Goal: Task Accomplishment & Management: Manage account settings

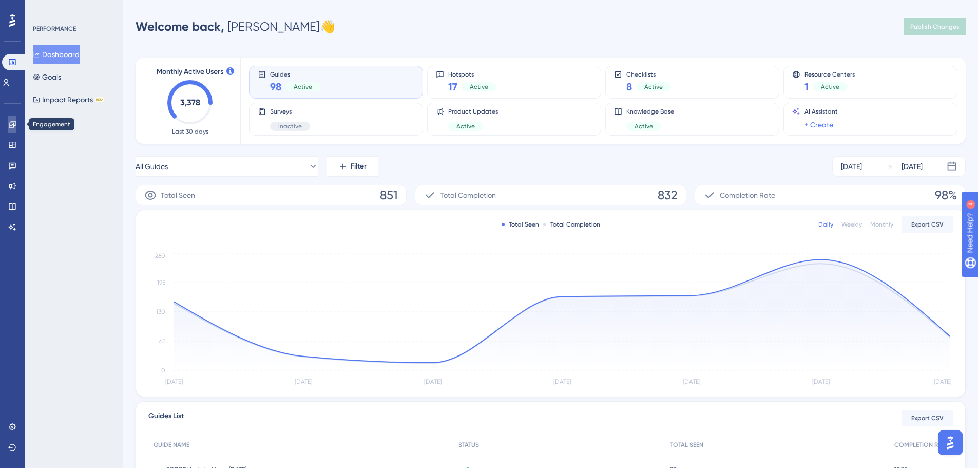
click at [11, 125] on icon at bounding box center [12, 124] width 7 height 7
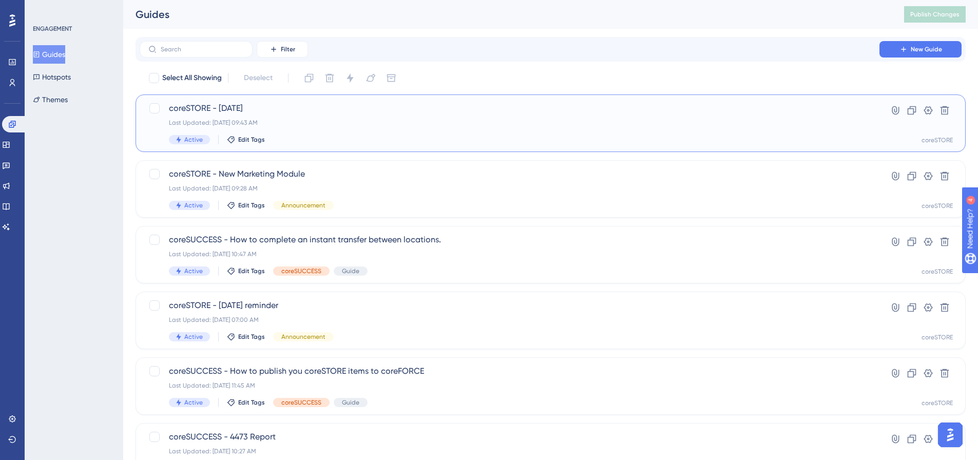
click at [342, 113] on span "coreSTORE - [DATE]" at bounding box center [509, 108] width 681 height 12
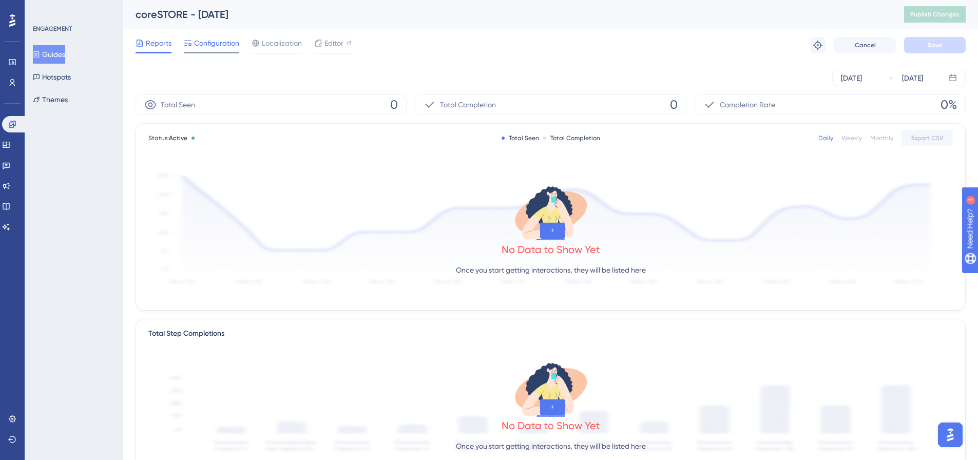
click at [213, 43] on span "Configuration" at bounding box center [216, 43] width 45 height 12
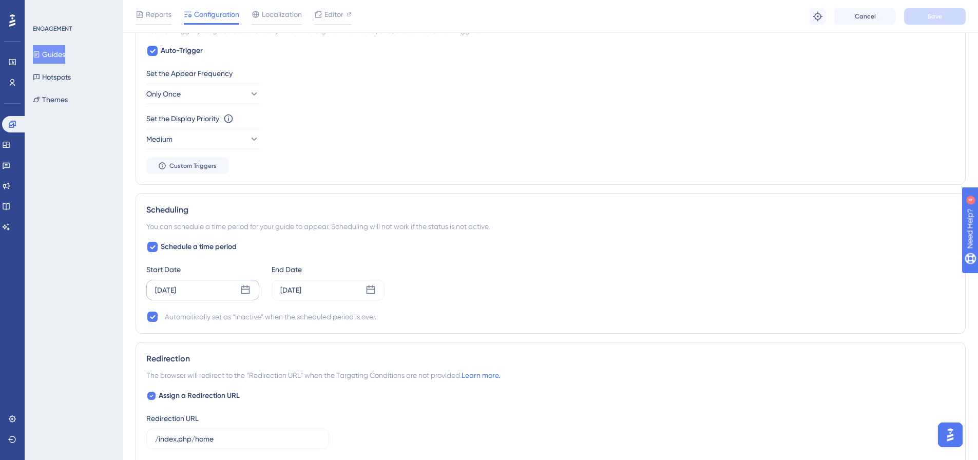
scroll to position [565, 0]
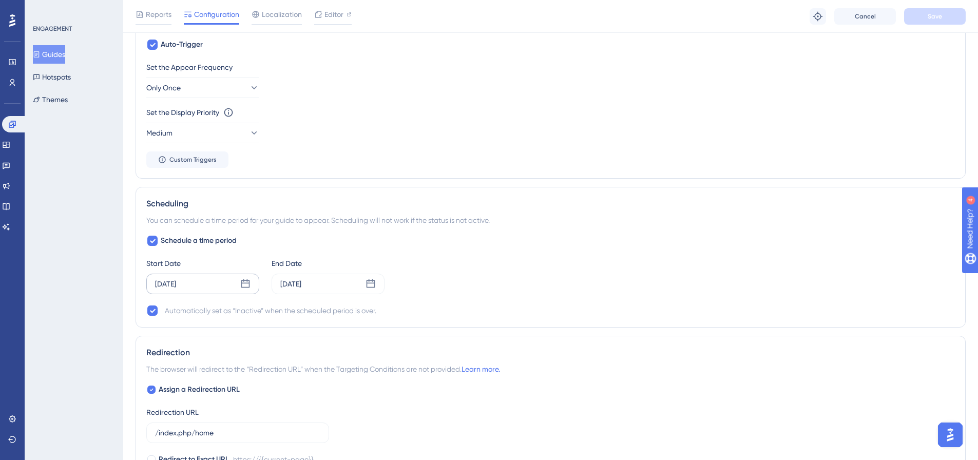
click at [213, 282] on div "[DATE]" at bounding box center [202, 284] width 113 height 21
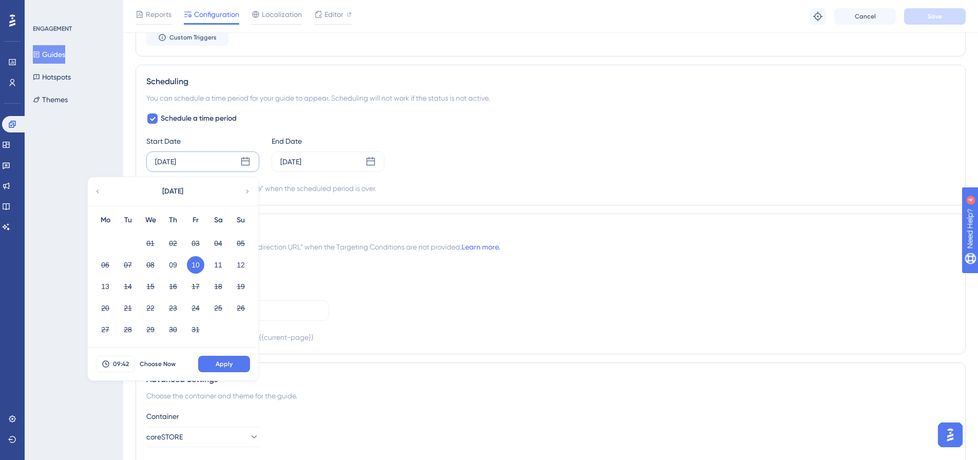
scroll to position [770, 0]
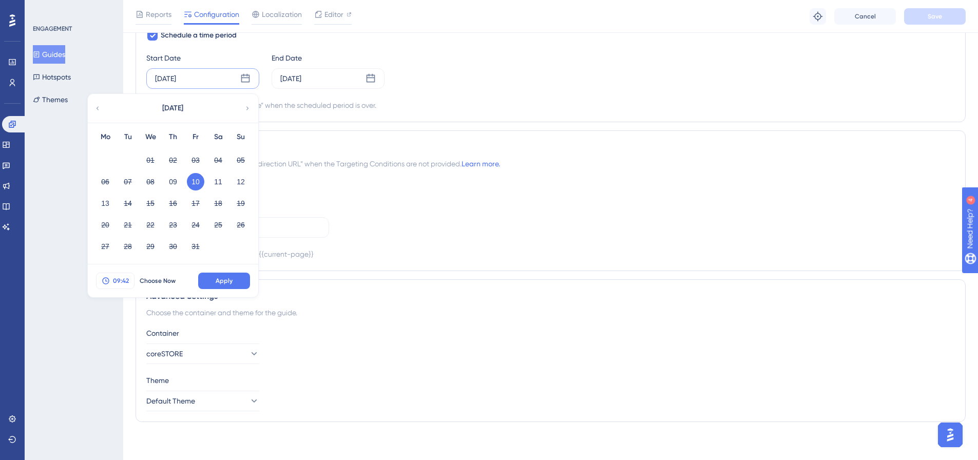
click at [119, 279] on span "09:42" at bounding box center [121, 281] width 16 height 8
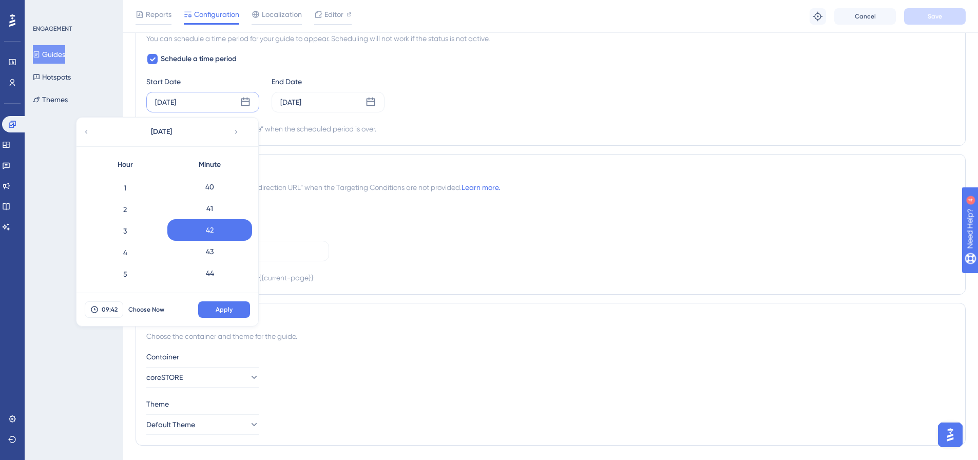
scroll to position [0, 0]
click at [133, 189] on div "0" at bounding box center [125, 186] width 85 height 22
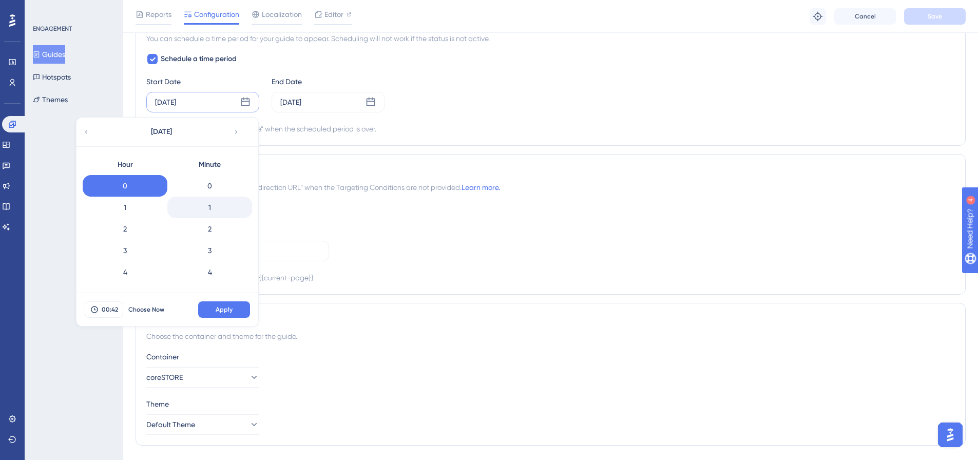
click at [210, 211] on div "1" at bounding box center [209, 208] width 85 height 22
click at [221, 306] on span "Apply" at bounding box center [224, 309] width 17 height 8
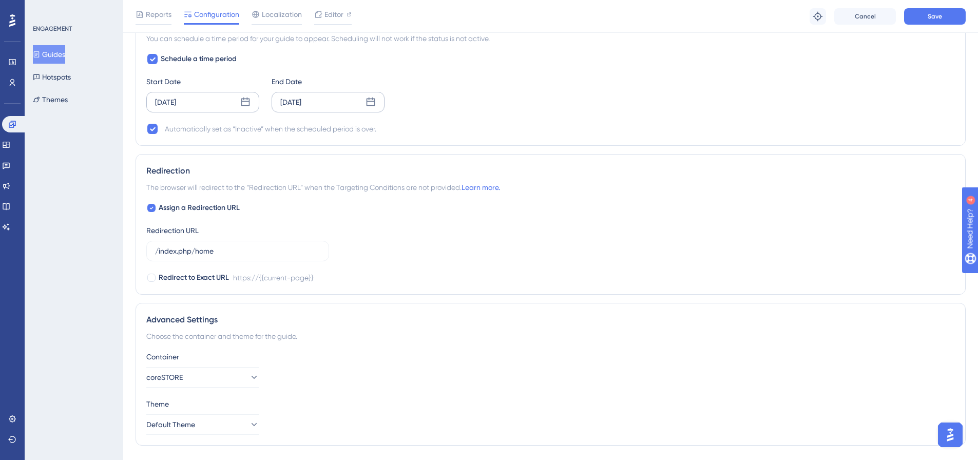
click at [301, 106] on div "[DATE]" at bounding box center [290, 102] width 21 height 12
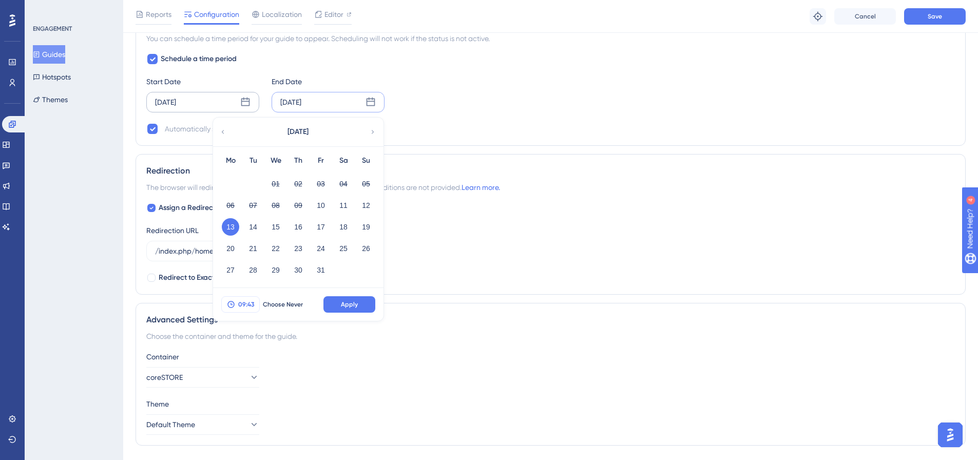
click at [239, 302] on span "09:43" at bounding box center [246, 304] width 16 height 8
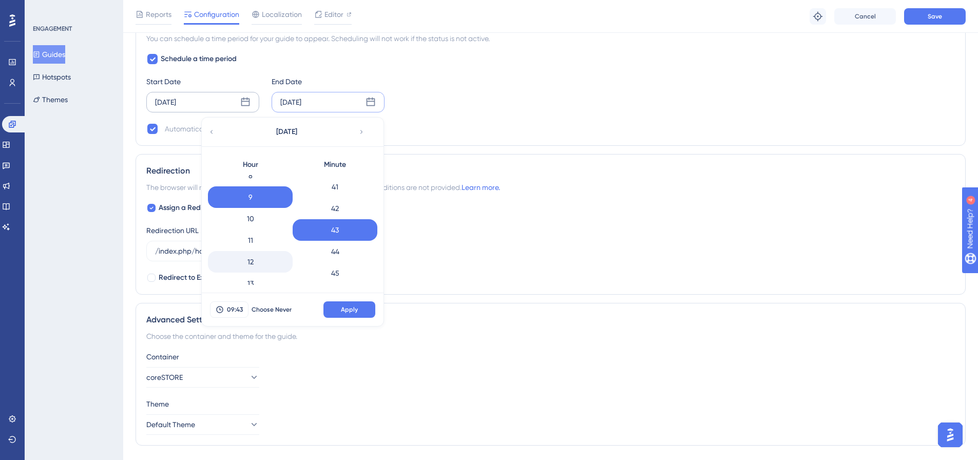
scroll to position [201, 0]
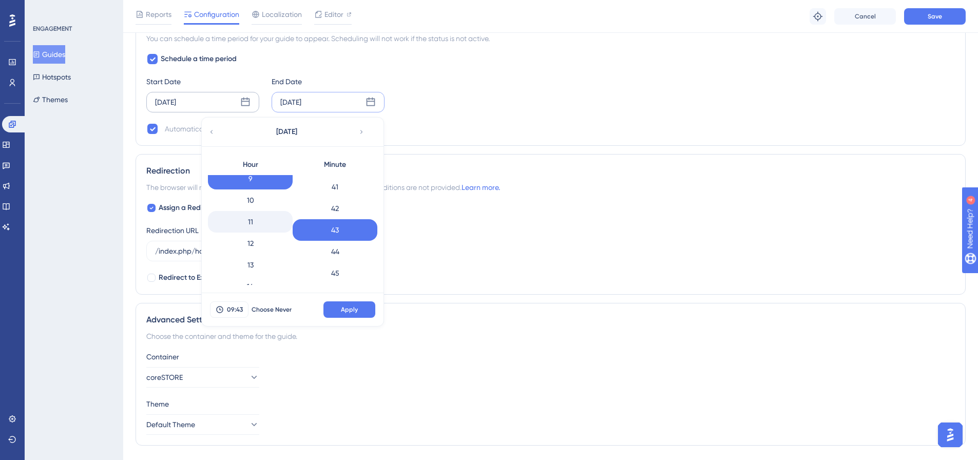
click at [247, 228] on div "11" at bounding box center [250, 222] width 85 height 22
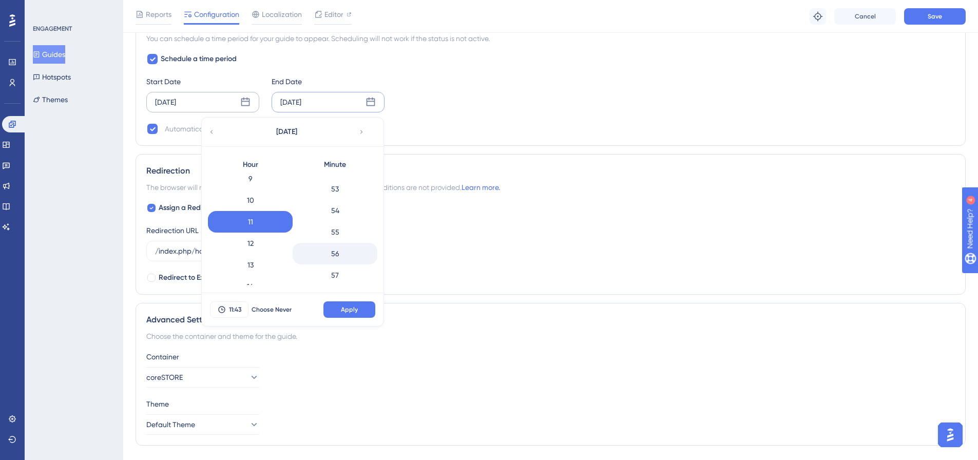
scroll to position [1183, 0]
click at [330, 274] on div "59" at bounding box center [335, 274] width 85 height 22
click at [363, 310] on button "Apply" at bounding box center [349, 309] width 52 height 16
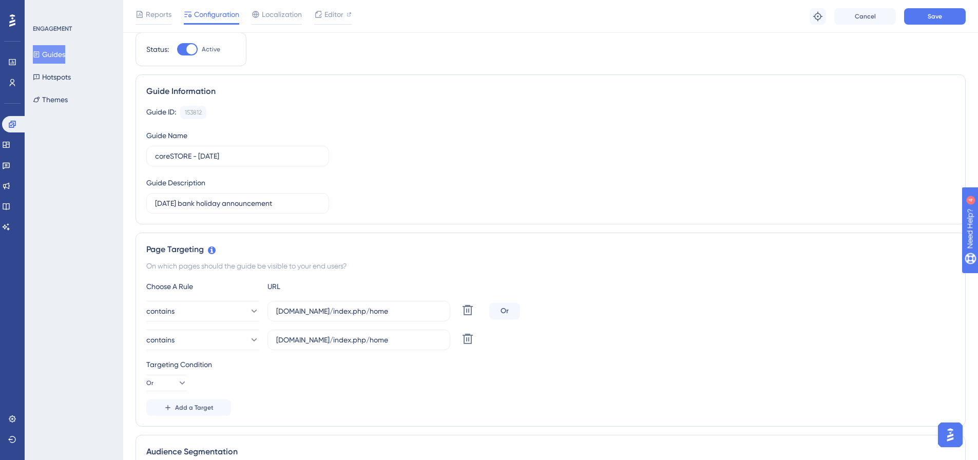
scroll to position [0, 0]
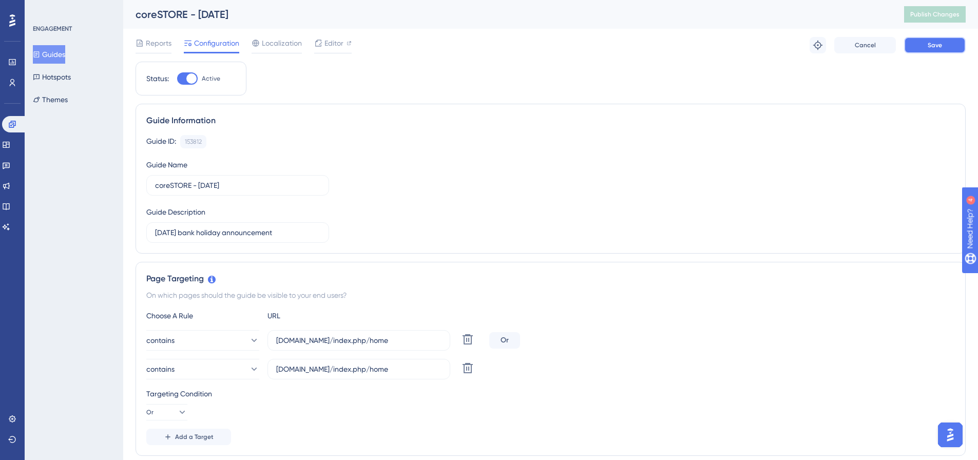
click at [931, 45] on span "Save" at bounding box center [934, 45] width 14 height 8
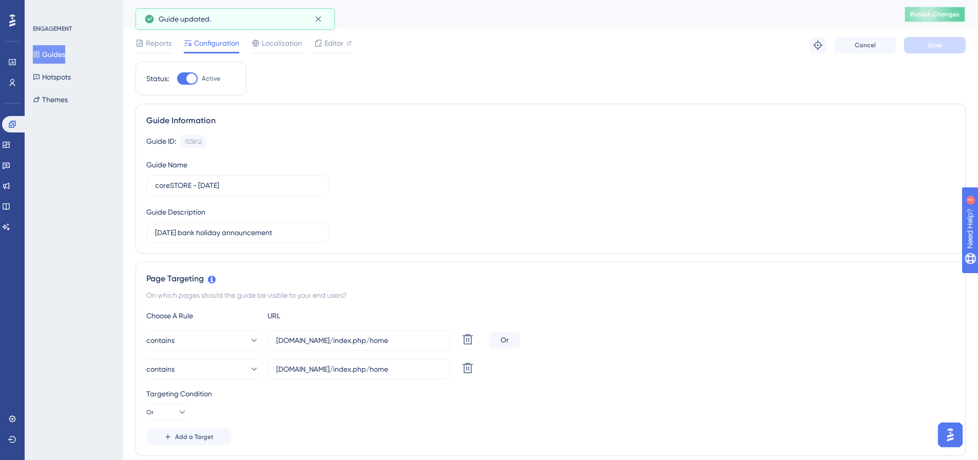
click at [951, 21] on button "Publish Changes" at bounding box center [935, 14] width 62 height 16
click at [9, 122] on icon at bounding box center [12, 124] width 8 height 8
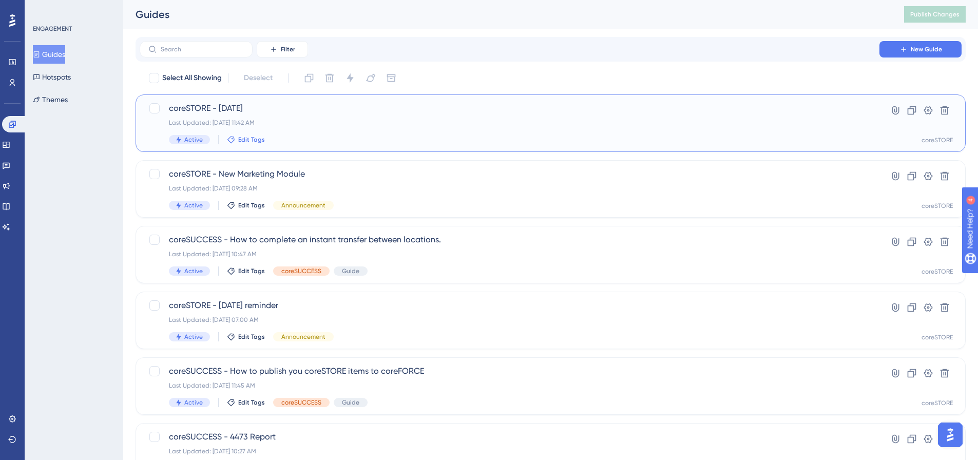
click at [242, 138] on span "Edit Tags" at bounding box center [251, 139] width 27 height 8
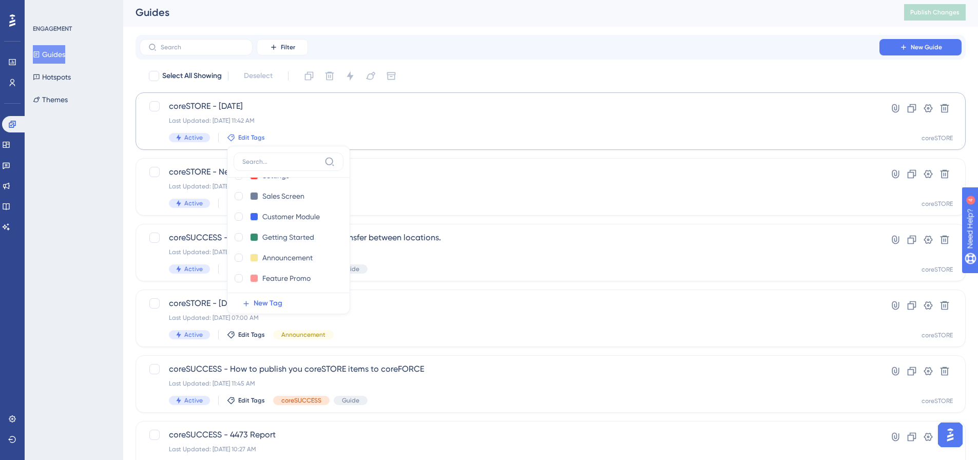
scroll to position [267, 0]
click at [240, 256] on div at bounding box center [239, 255] width 8 height 8
checkbox input "true"
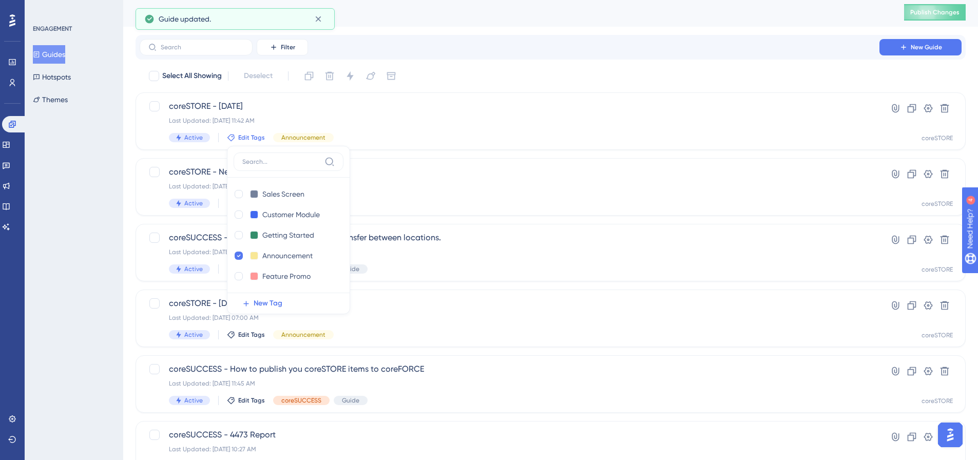
click at [82, 231] on div "ENGAGEMENT Guides Hotspots Themes" at bounding box center [74, 230] width 99 height 460
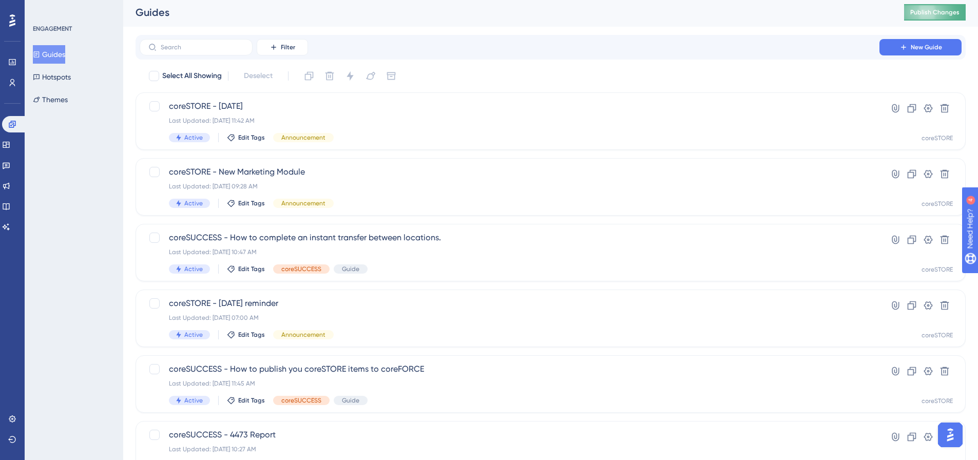
click at [927, 5] on div "Guides Publish Changes" at bounding box center [550, 12] width 854 height 29
click at [927, 6] on button "Publish Changes" at bounding box center [935, 12] width 62 height 16
